Goal: Task Accomplishment & Management: Use online tool/utility

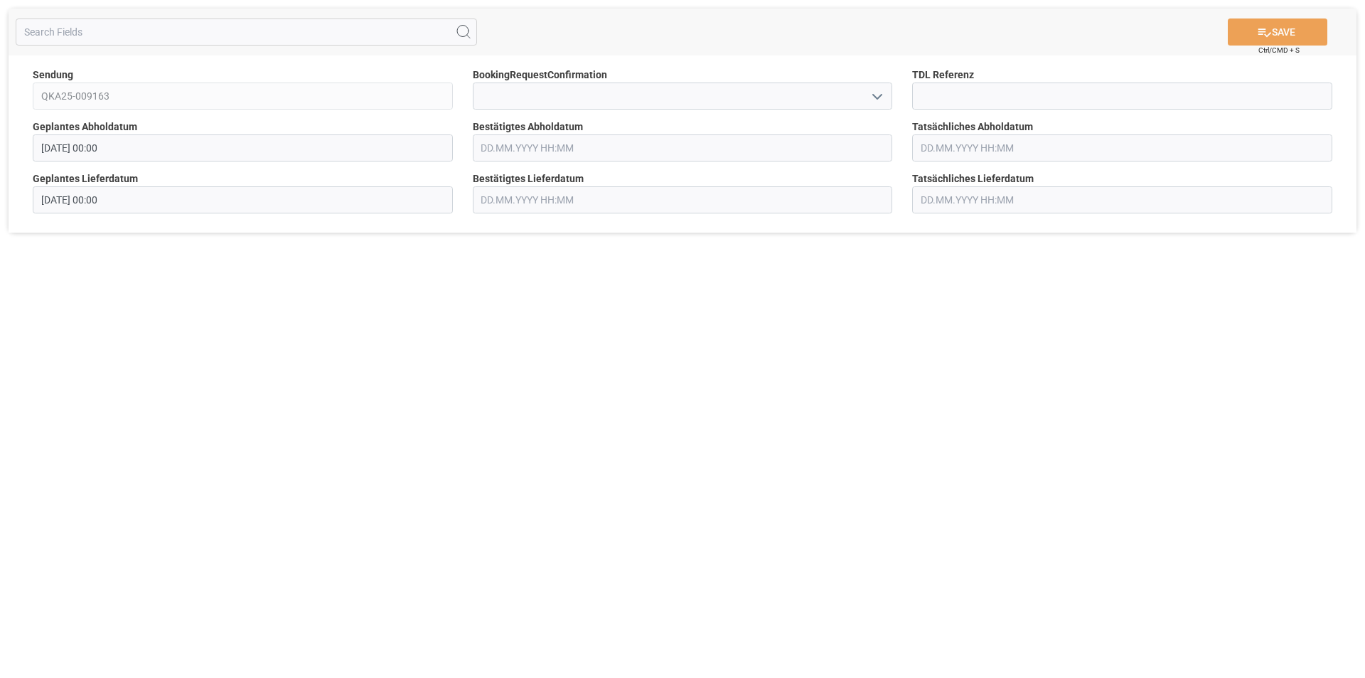
click at [539, 139] on input "text" at bounding box center [683, 147] width 420 height 27
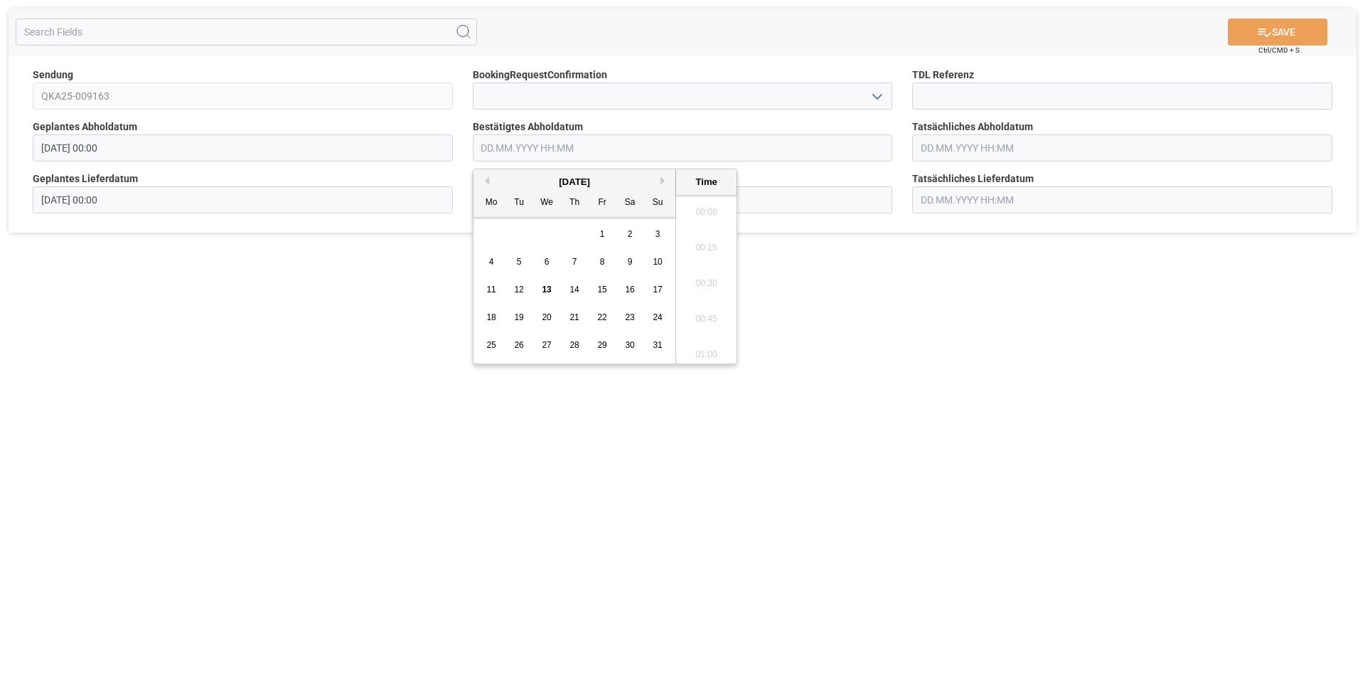
scroll to position [1924, 0]
click at [603, 285] on span "15" at bounding box center [601, 289] width 9 height 10
type input "[DATE] 00:00"
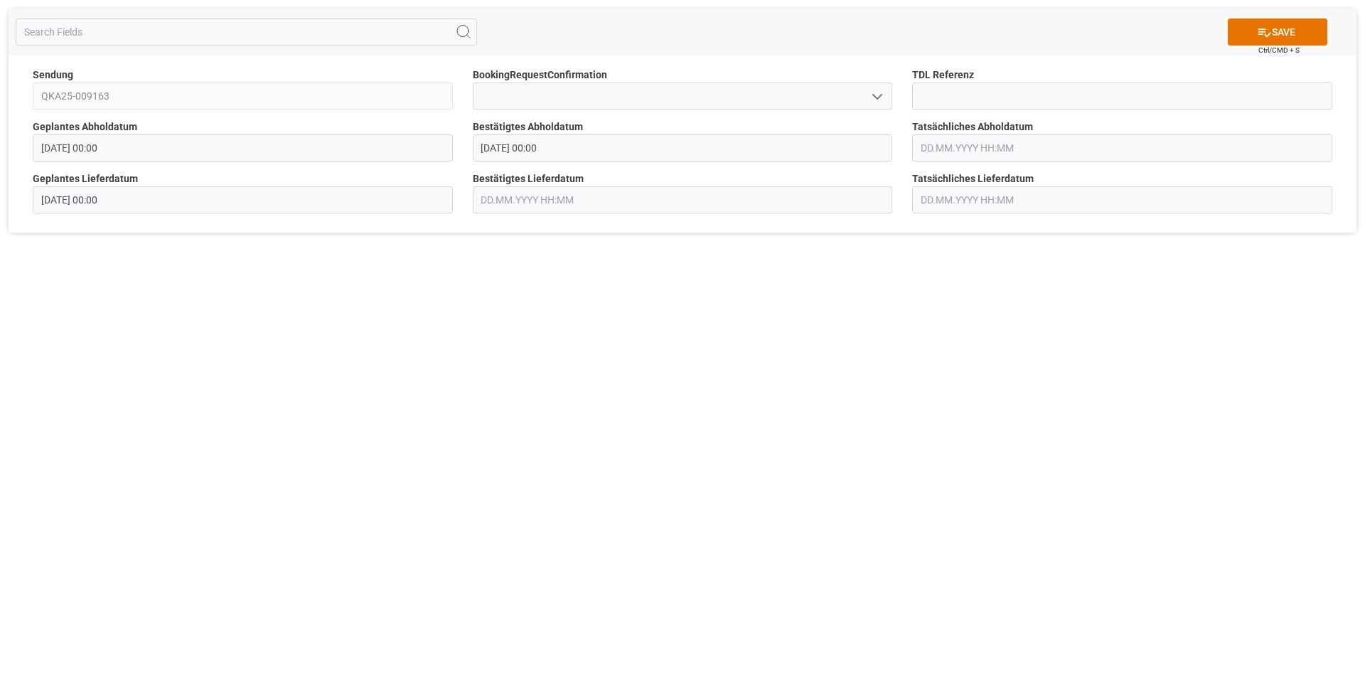
click at [262, 286] on div "SAVE Ctrl/CMD + S Sendung QKA25-009163 BookingRequestConfirmation TDL Referenz …" at bounding box center [682, 339] width 1365 height 678
click at [1271, 31] on button "SAVE" at bounding box center [1278, 31] width 100 height 27
